Goal: Use online tool/utility: Utilize a website feature to perform a specific function

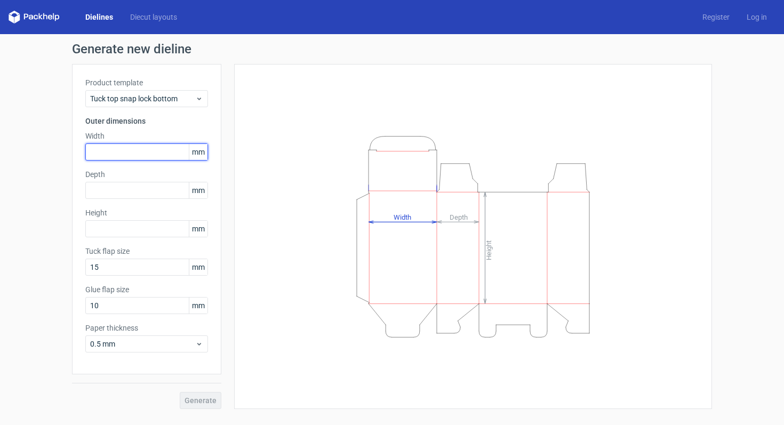
click at [150, 155] on input "text" at bounding box center [146, 152] width 123 height 17
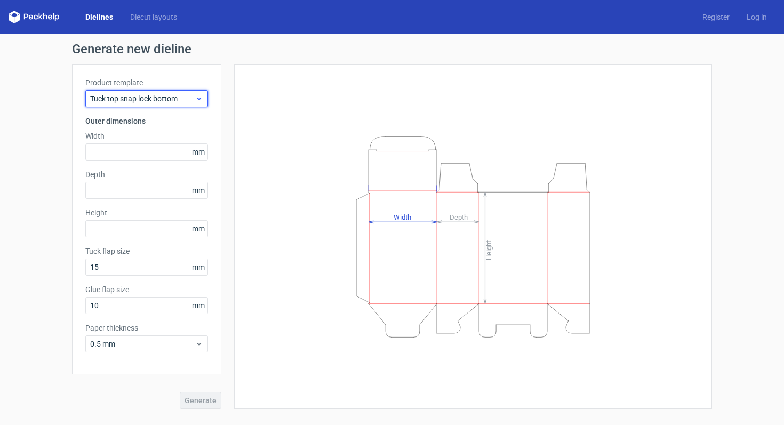
click at [179, 99] on span "Tuck top snap lock bottom" at bounding box center [142, 98] width 105 height 11
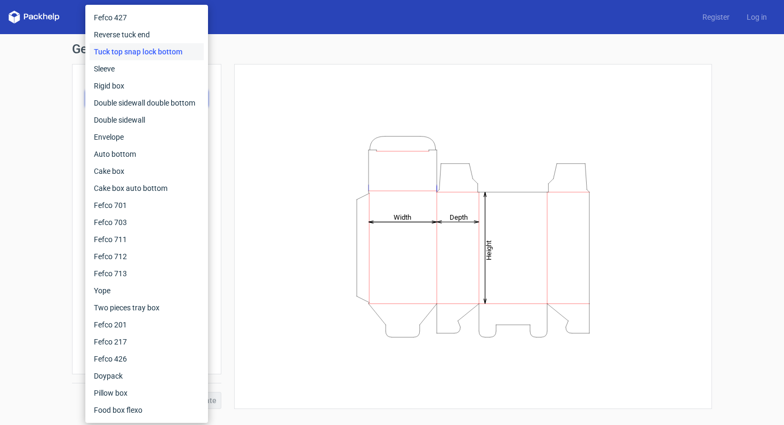
click at [45, 311] on div "Generate new dieline Product template Tuck top snap lock bottom Outer dimension…" at bounding box center [392, 226] width 784 height 384
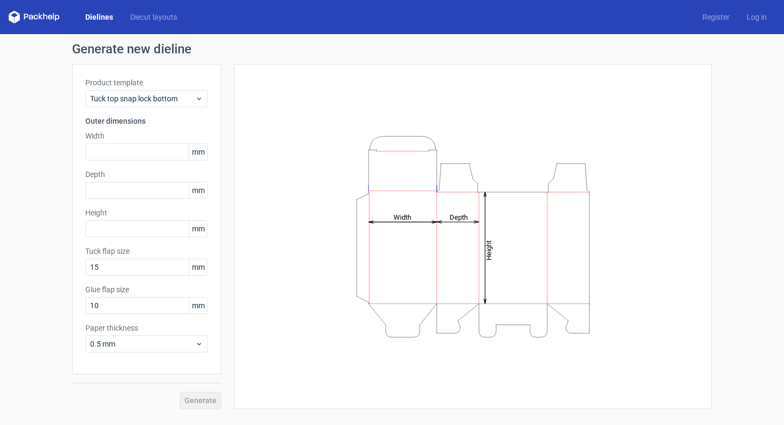
click at [162, 34] on div "Generate new dieline Product template Tuck top snap lock bottom Outer dimension…" at bounding box center [392, 226] width 784 height 384
click at [158, 24] on div "Dielines Diecut layouts Register Log in" at bounding box center [392, 17] width 784 height 34
click at [152, 15] on link "Diecut layouts" at bounding box center [154, 17] width 64 height 11
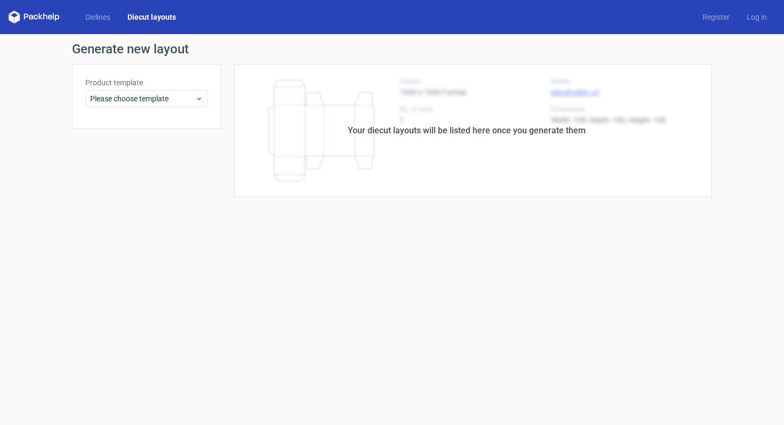
click at [308, 157] on div "Your diecut layouts will be listed here once you generate them" at bounding box center [466, 130] width 491 height 133
click at [99, 34] on div "Dielines Diecut layouts Register Log in Generate new layout Product template Pl…" at bounding box center [392, 212] width 784 height 425
